Goal: Obtain resource: Obtain resource

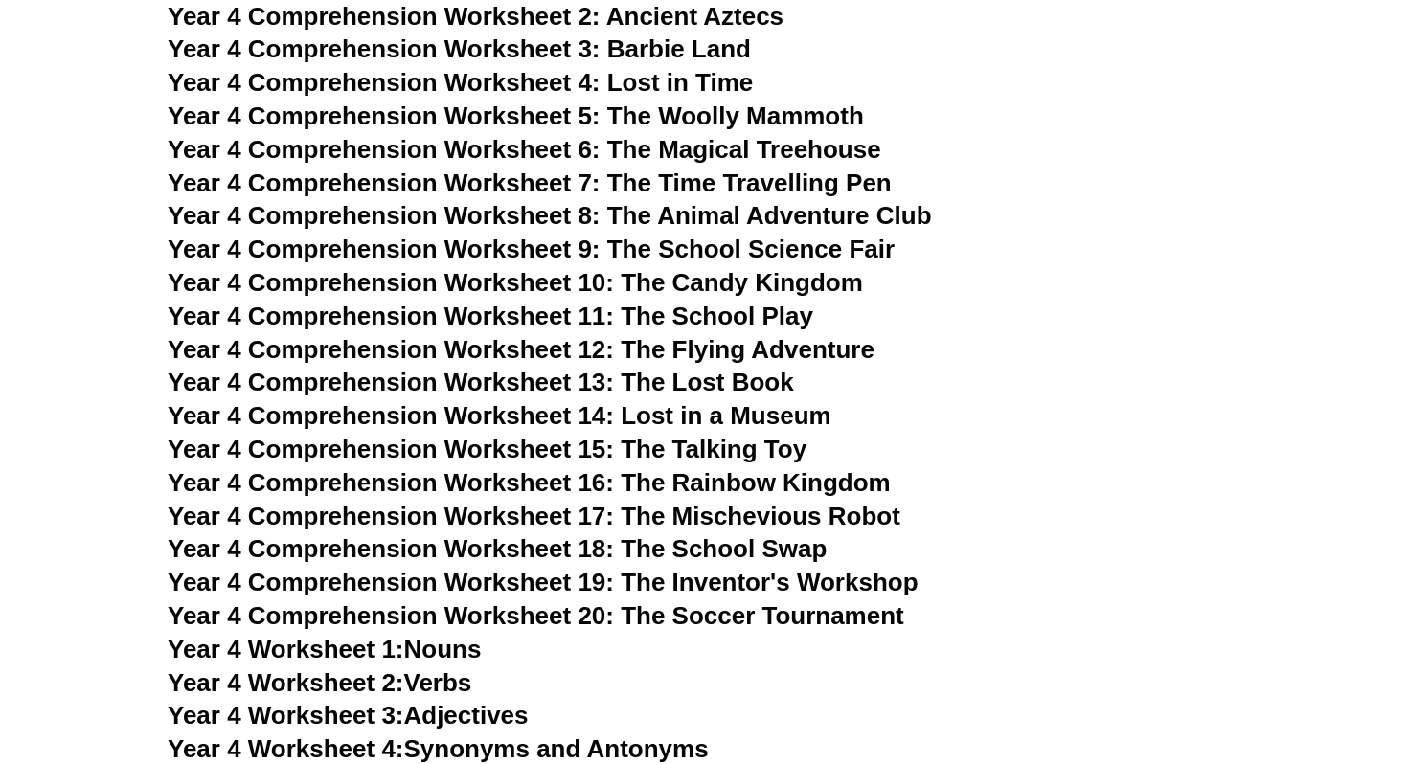
scroll to position [6927, 0]
click at [664, 424] on span "Year 4 Comprehension Worksheet 14: Lost in a Museum" at bounding box center [500, 414] width 664 height 29
click at [750, 350] on span "Year 4 Comprehension Worksheet 12: The Flying Adventure" at bounding box center [521, 348] width 707 height 29
click at [743, 555] on span "Year 4 Comprehension Worksheet 18: The School Swap" at bounding box center [497, 547] width 659 height 29
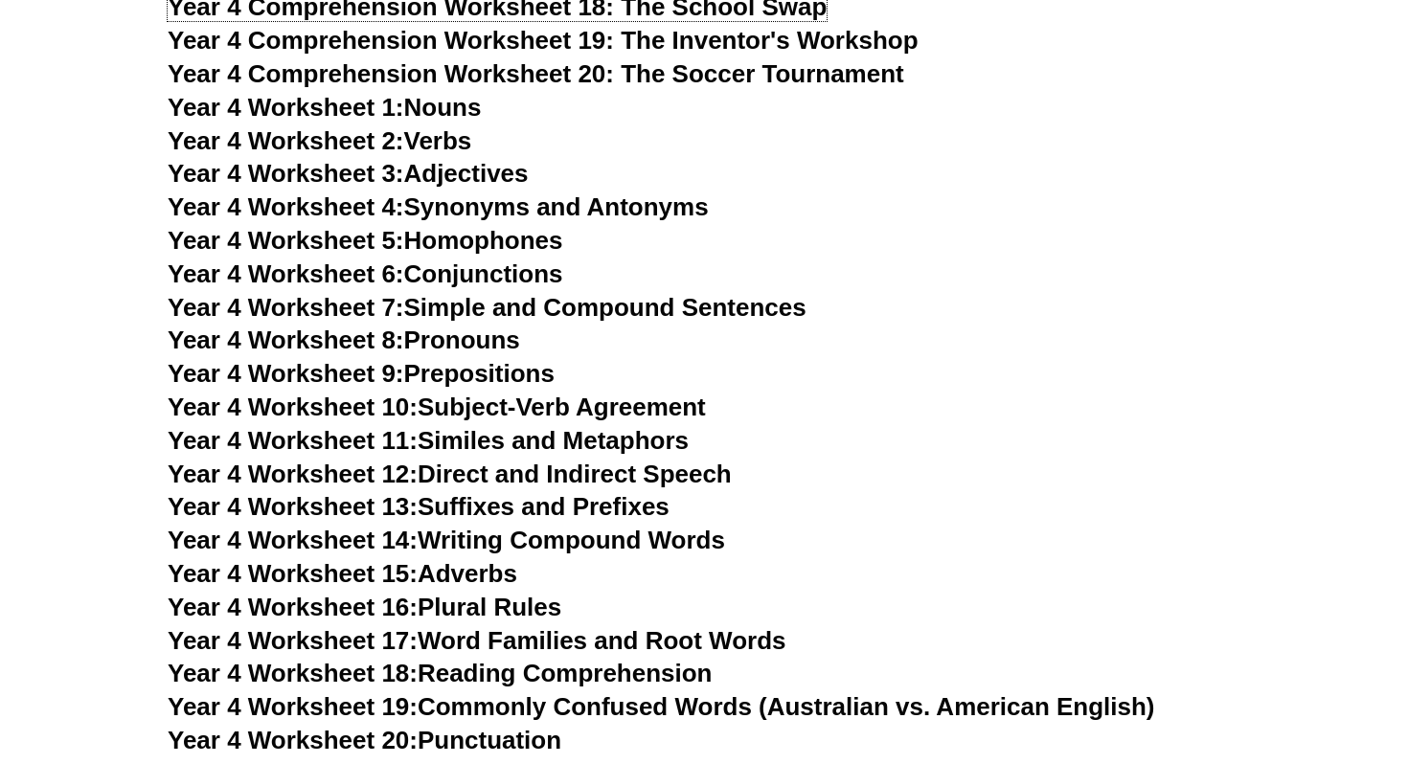
scroll to position [7627, 0]
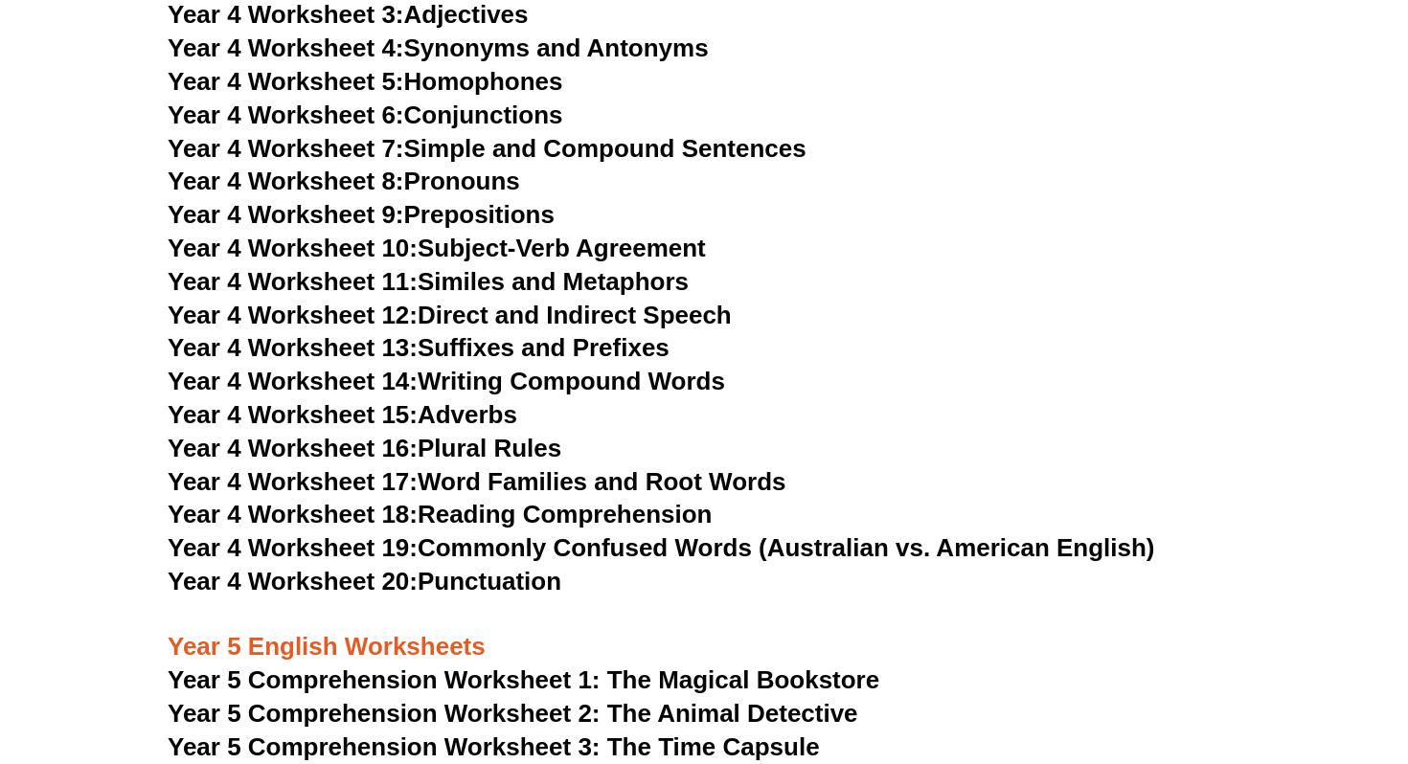
click at [667, 493] on link "Year 4 Worksheet 17: Word Families and Root Words" at bounding box center [477, 481] width 618 height 29
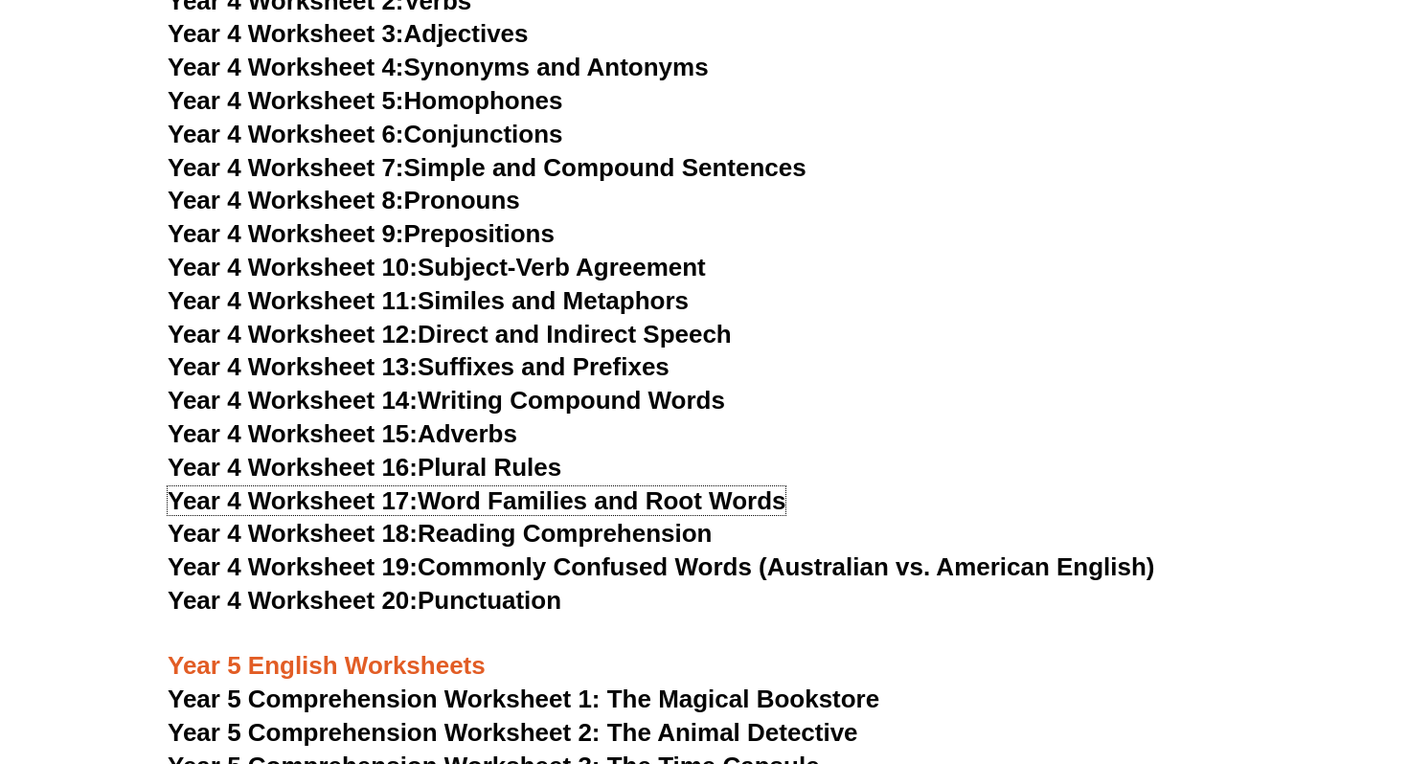
scroll to position [7607, 0]
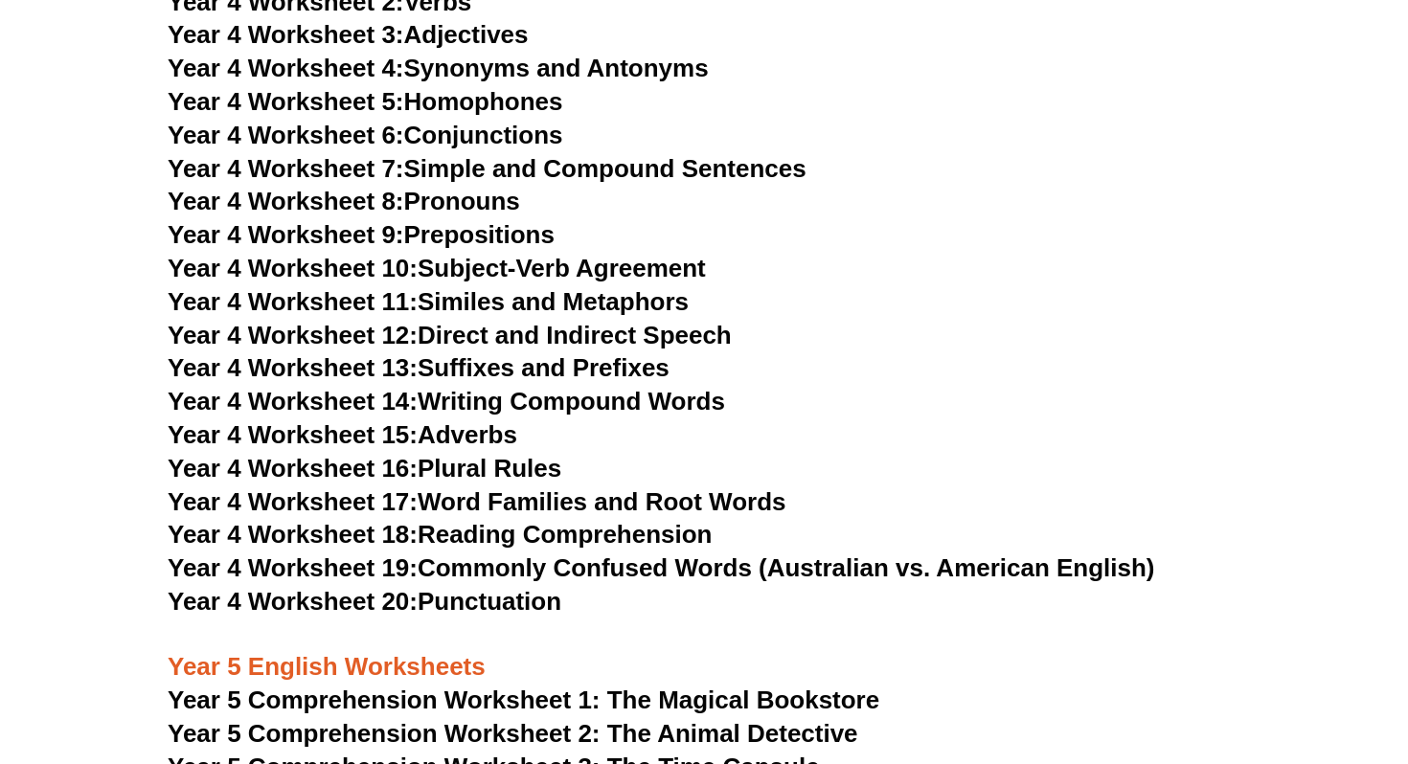
click at [533, 159] on link "Year 4 Worksheet 7: Simple and Compound Sentences" at bounding box center [487, 168] width 639 height 29
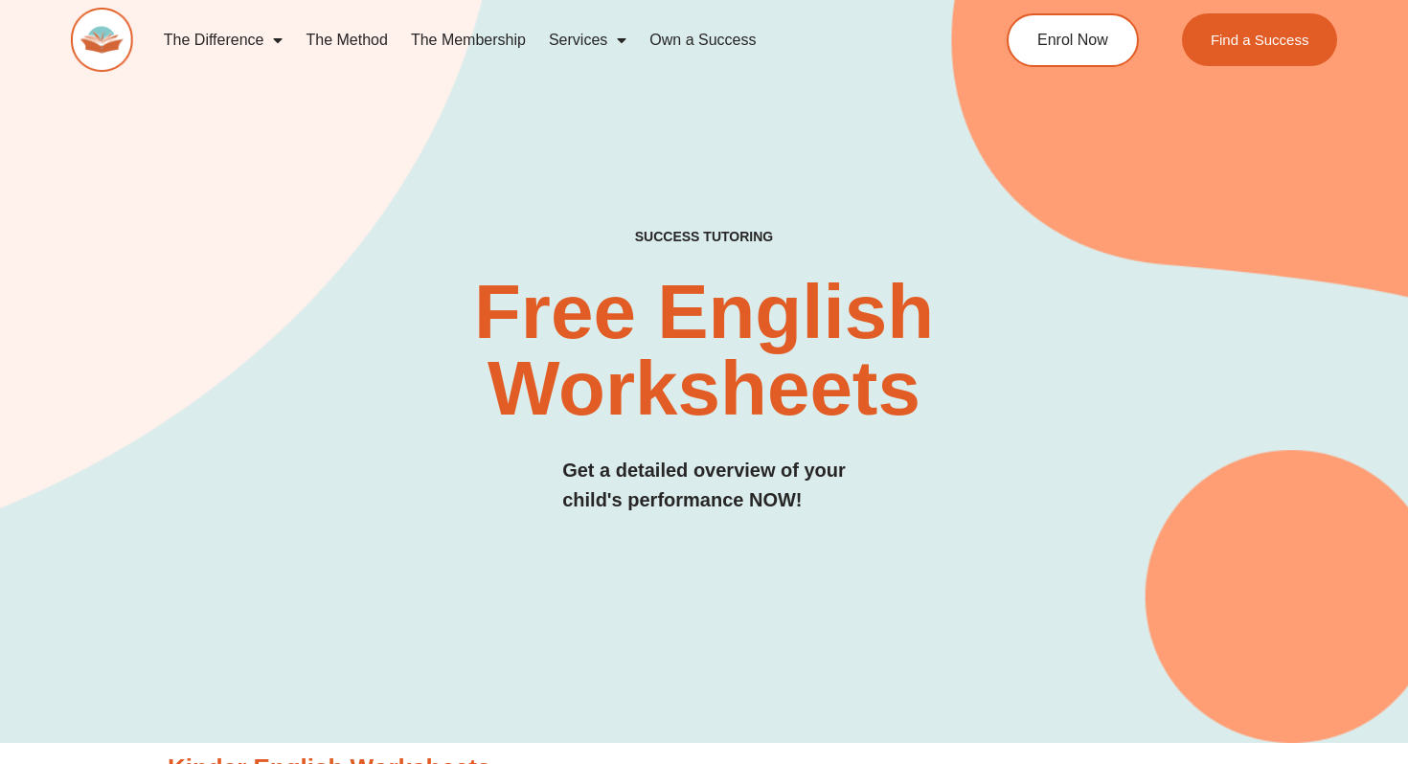
scroll to position [22, 0]
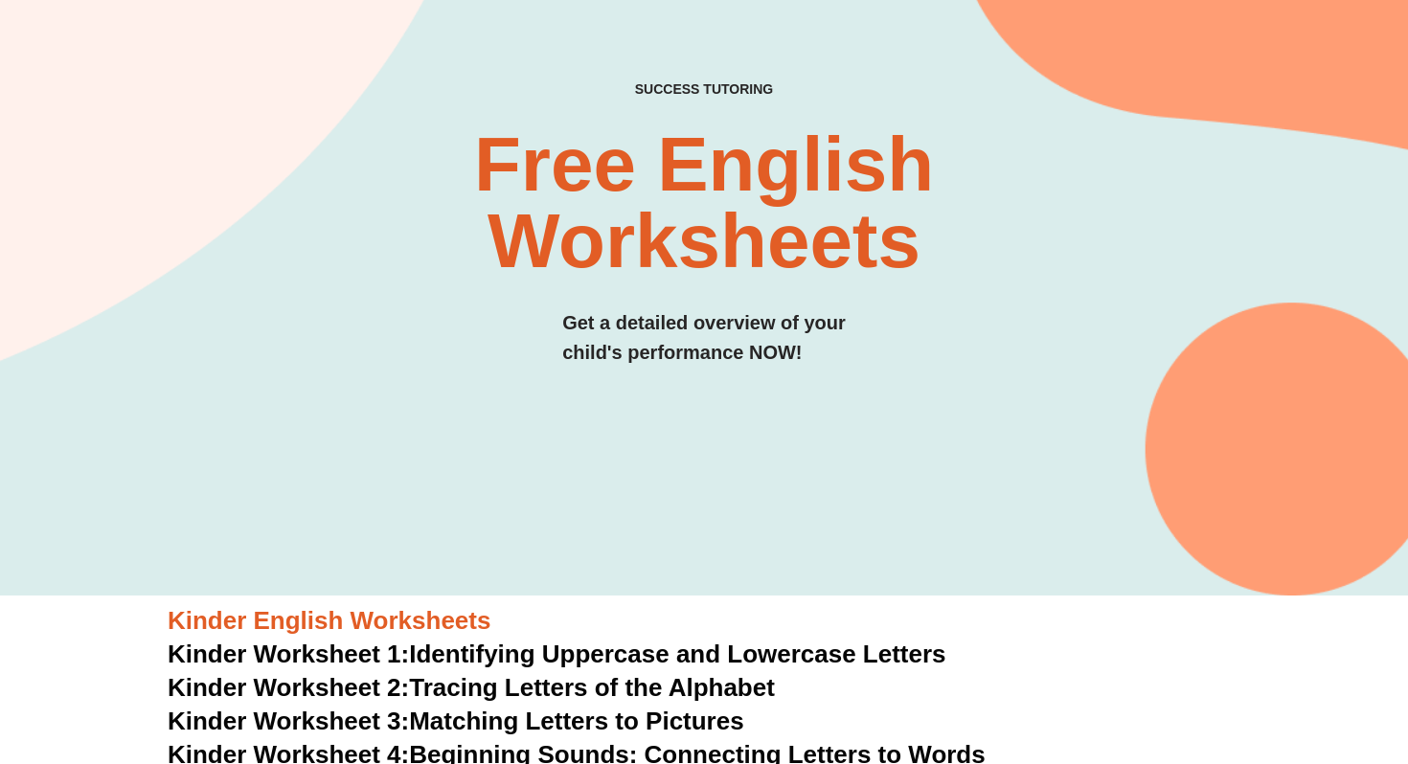
click at [790, 465] on div "SUCCESS TUTORING​ Free English Worksheets​ Get a detailed overview of your chil…" at bounding box center [704, 187] width 1267 height 819
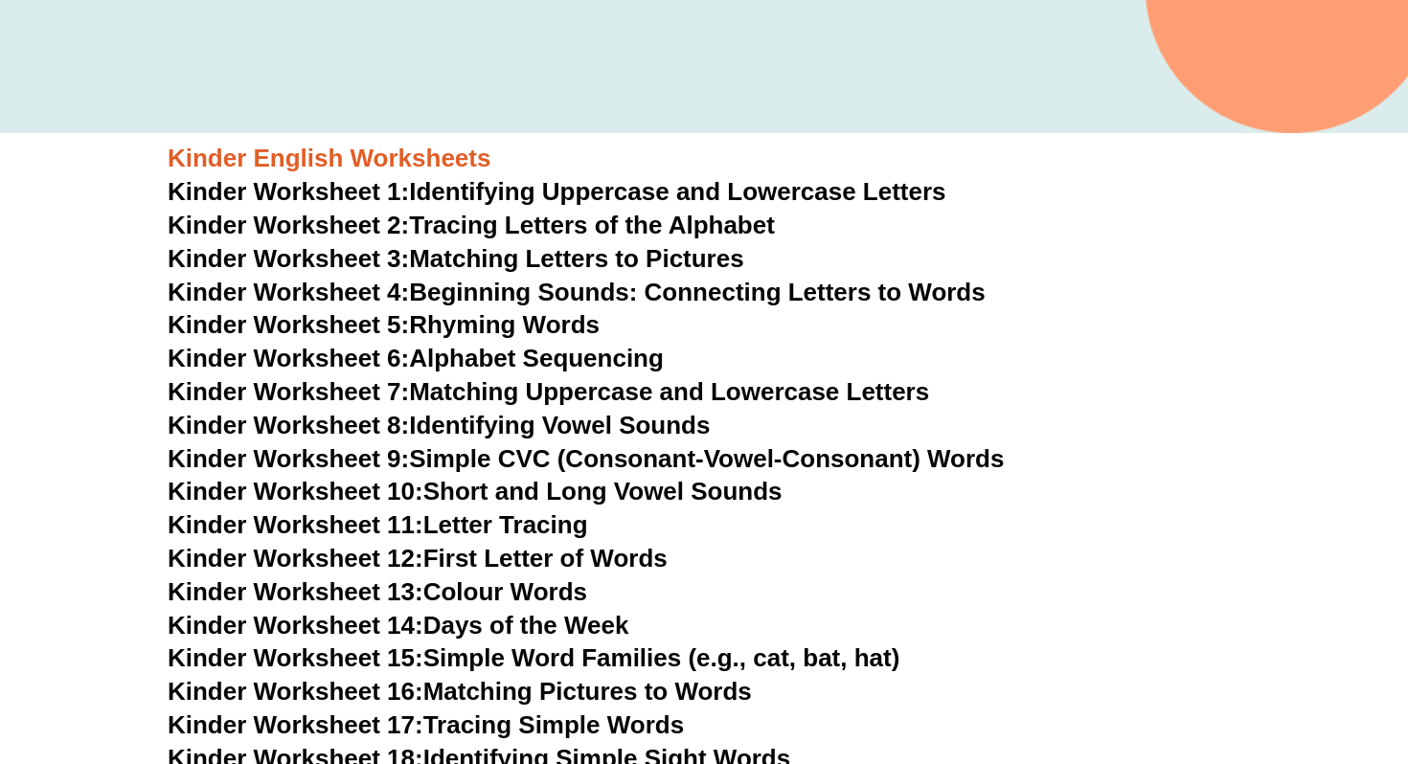
scroll to position [721, 0]
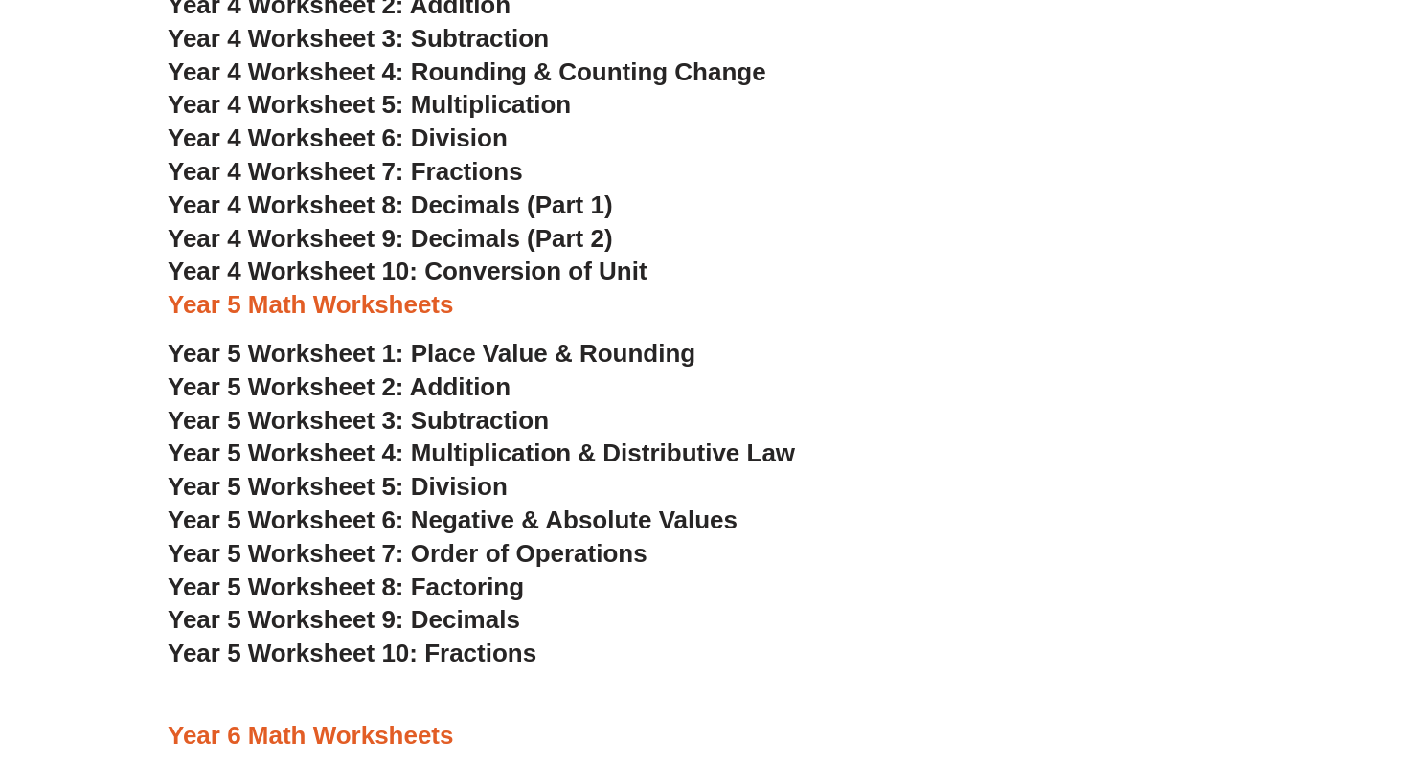
scroll to position [2911, 0]
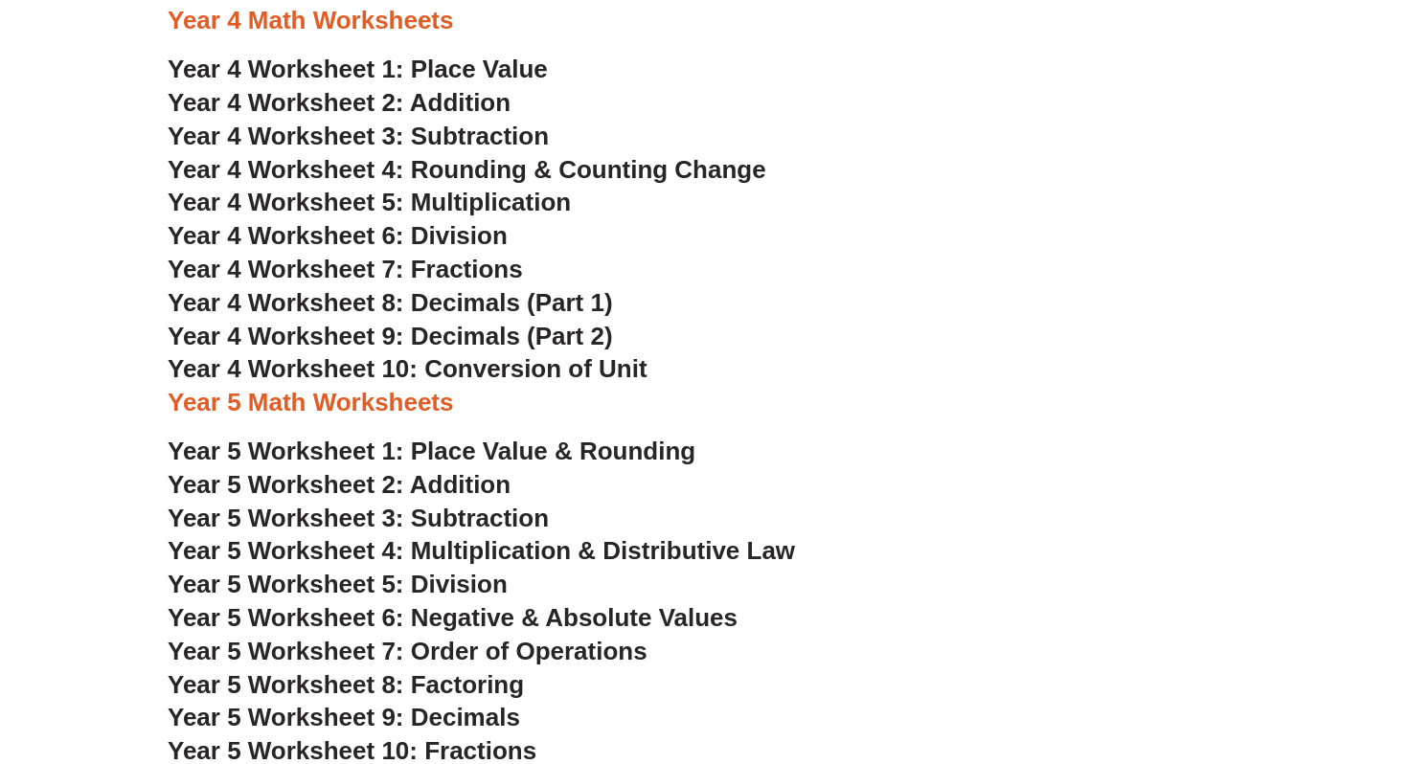
click at [541, 365] on span "Year 4 Worksheet 10: Conversion of Unit" at bounding box center [408, 368] width 480 height 29
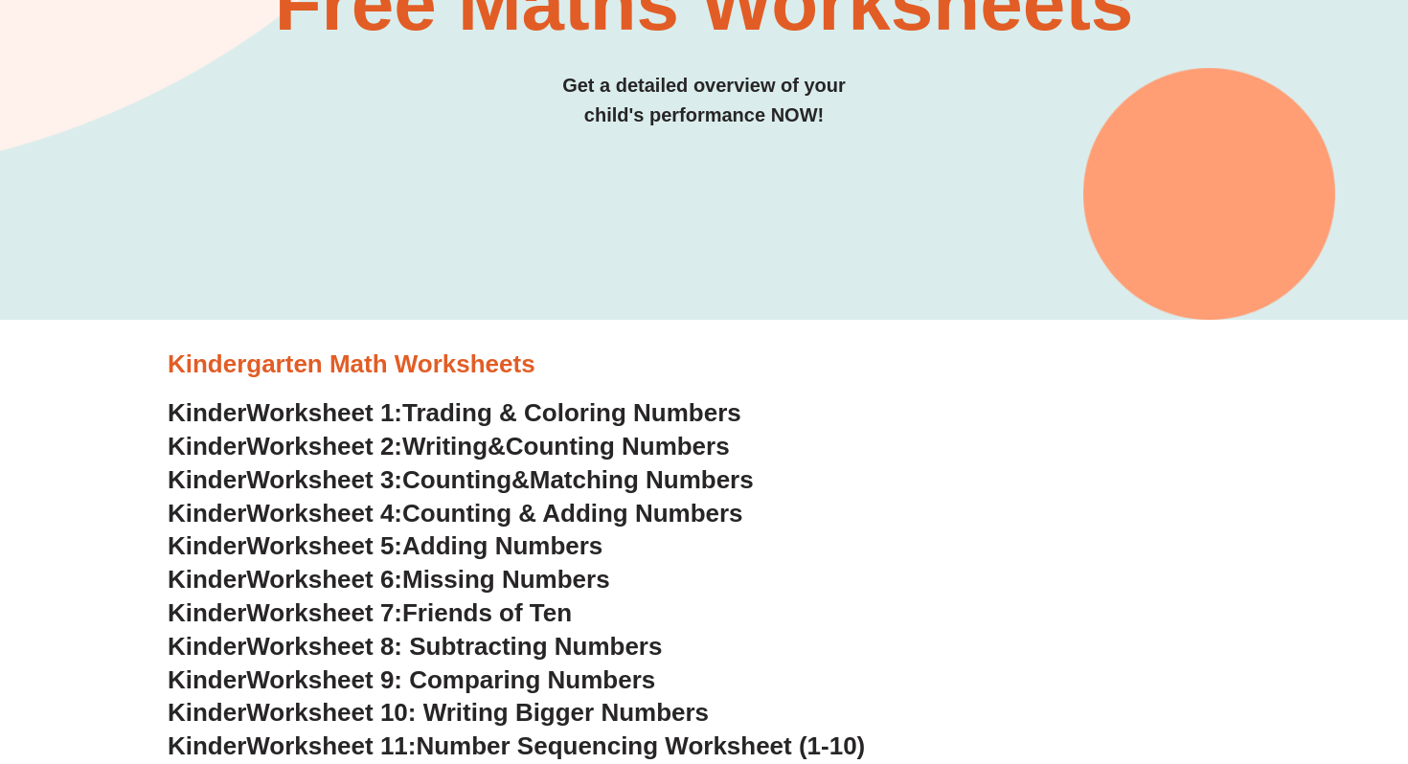
scroll to position [0, 0]
